Goal: Task Accomplishment & Management: Manage account settings

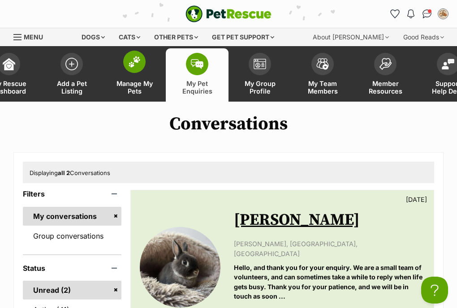
click at [133, 59] on img at bounding box center [134, 62] width 13 height 12
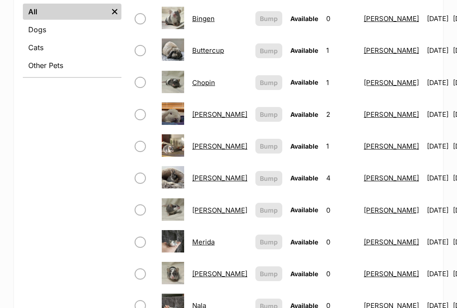
scroll to position [373, 0]
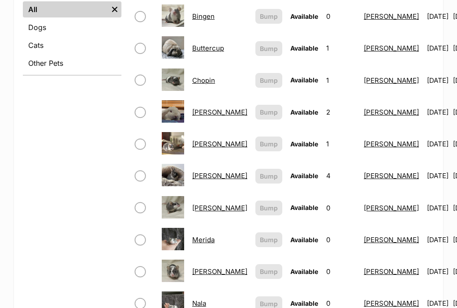
click at [141, 171] on input "checkbox" at bounding box center [140, 176] width 11 height 11
checkbox input "true"
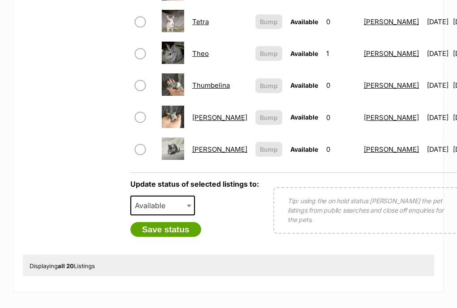
scroll to position [720, 0]
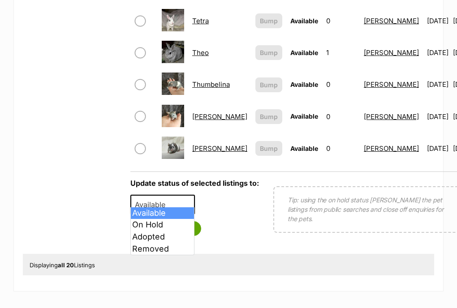
click at [186, 204] on span at bounding box center [189, 205] width 9 height 20
select select "on_hold"
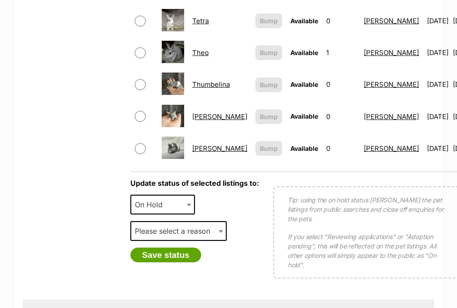
click at [183, 225] on span "Please select a reason" at bounding box center [175, 231] width 88 height 13
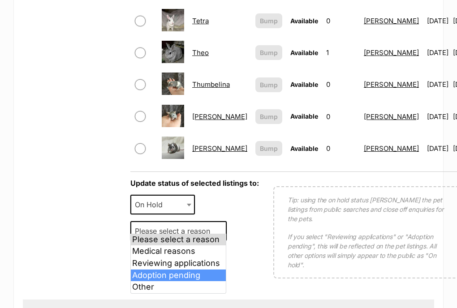
select select "adoption_pending"
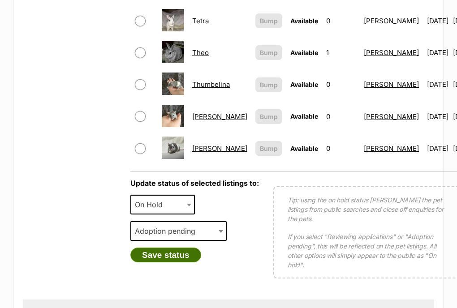
click at [172, 253] on button "Save status" at bounding box center [165, 255] width 71 height 15
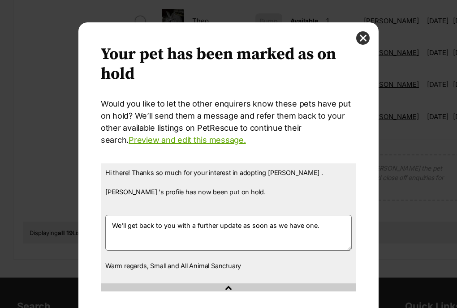
scroll to position [56, 0]
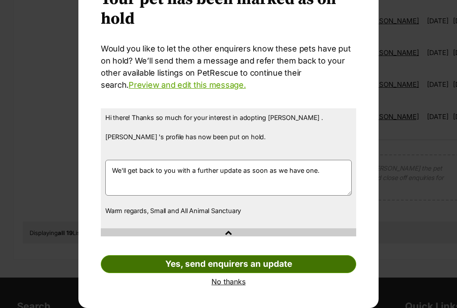
click at [180, 265] on link "Yes, send enquirers an update" at bounding box center [228, 264] width 255 height 18
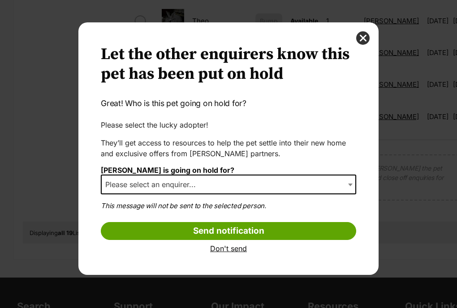
scroll to position [0, 0]
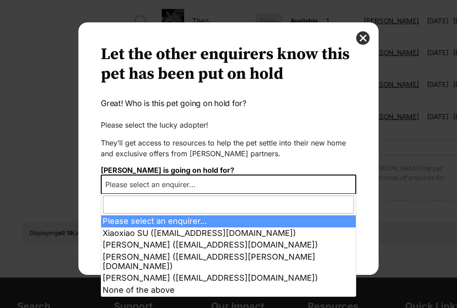
click at [238, 187] on span "Please select an enquirer..." at bounding box center [228, 185] width 255 height 20
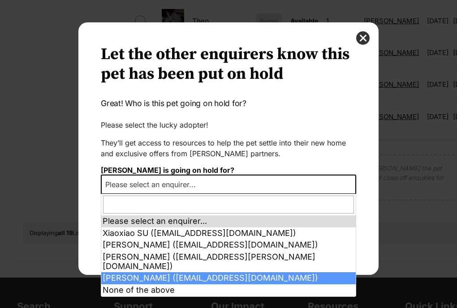
select select "2026937"
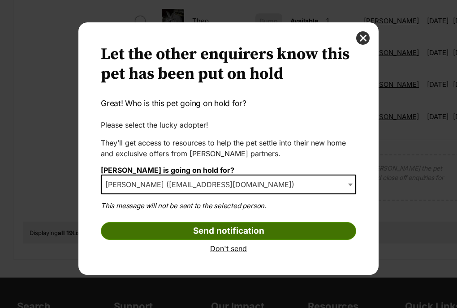
click at [253, 232] on input "Send notification" at bounding box center [228, 231] width 255 height 18
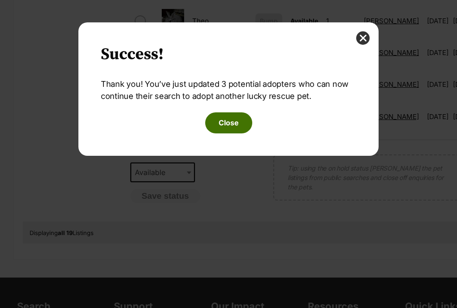
click at [230, 125] on button "Close" at bounding box center [228, 122] width 47 height 21
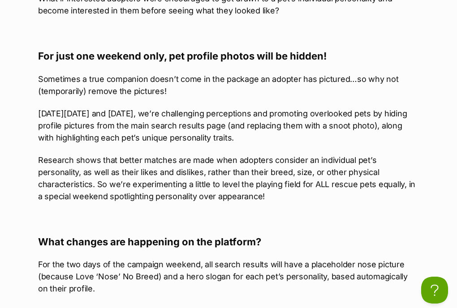
scroll to position [586, 0]
